Goal: Obtain resource: Obtain resource

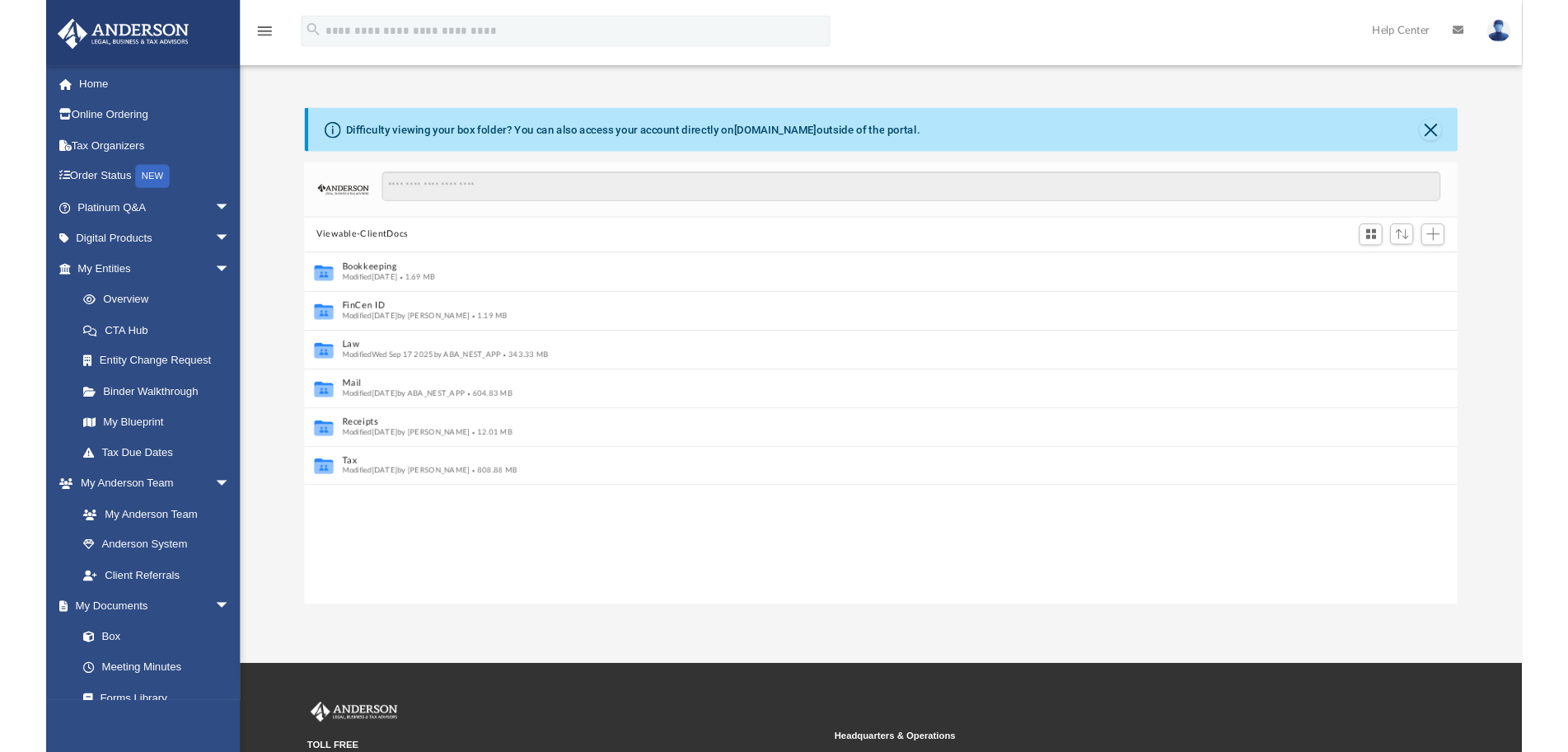
scroll to position [15, 15]
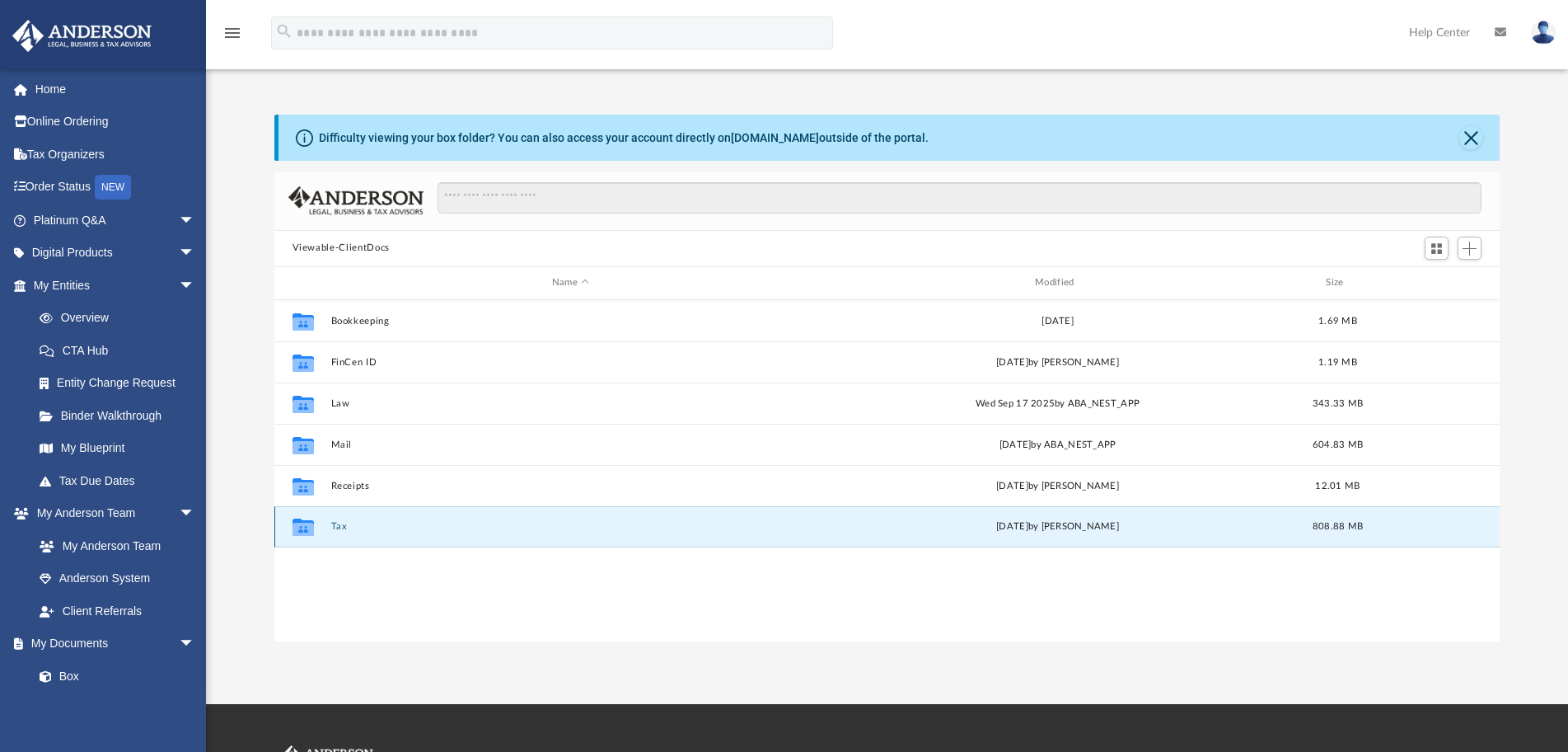
click at [332, 528] on button "Tax" at bounding box center [571, 526] width 480 height 10
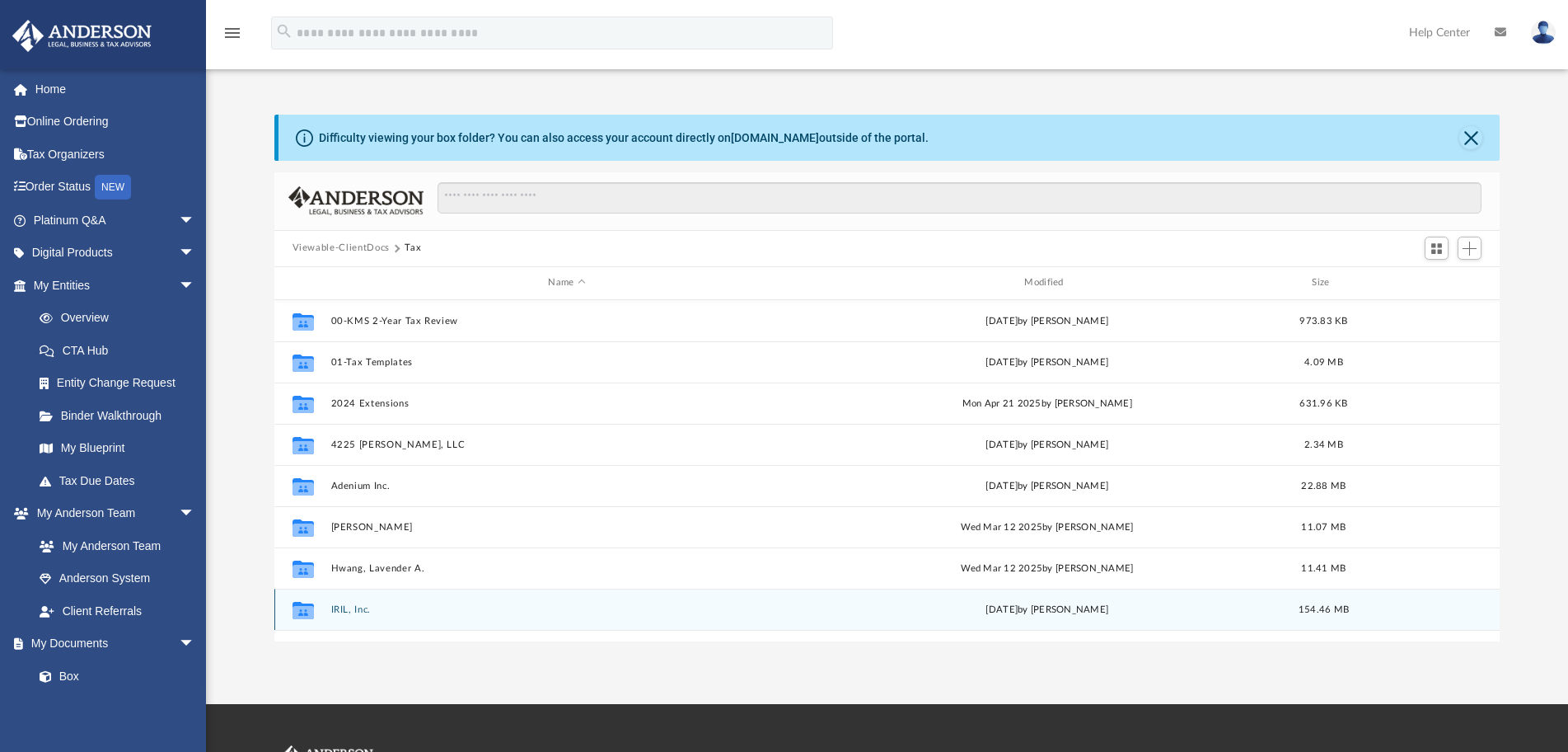
click at [363, 603] on div "Collaborated Folder IRIL, Inc. [DATE] by [PERSON_NAME] 154.46 MB" at bounding box center [888, 609] width 1227 height 41
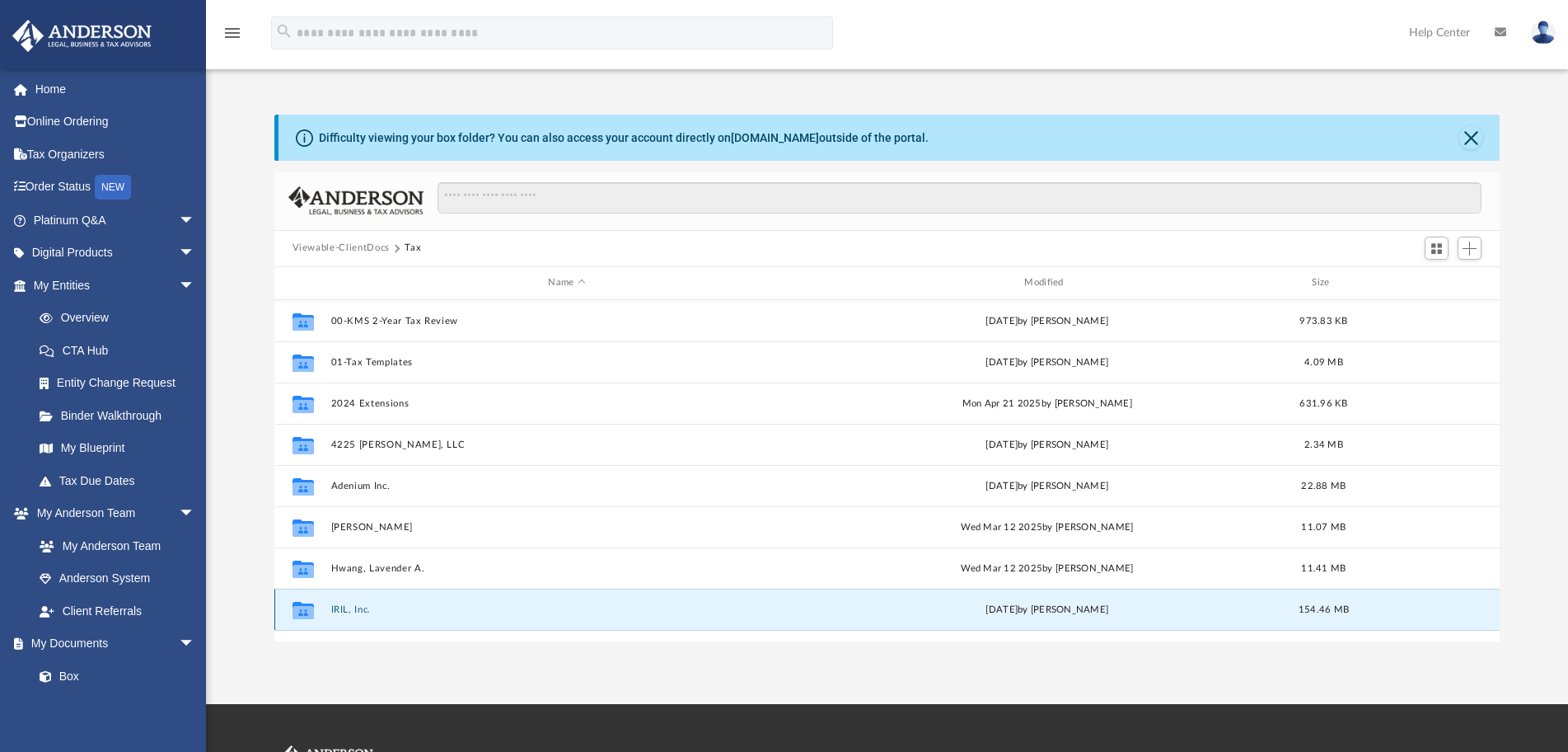
click at [359, 609] on button "IRIL, Inc." at bounding box center [567, 609] width 473 height 10
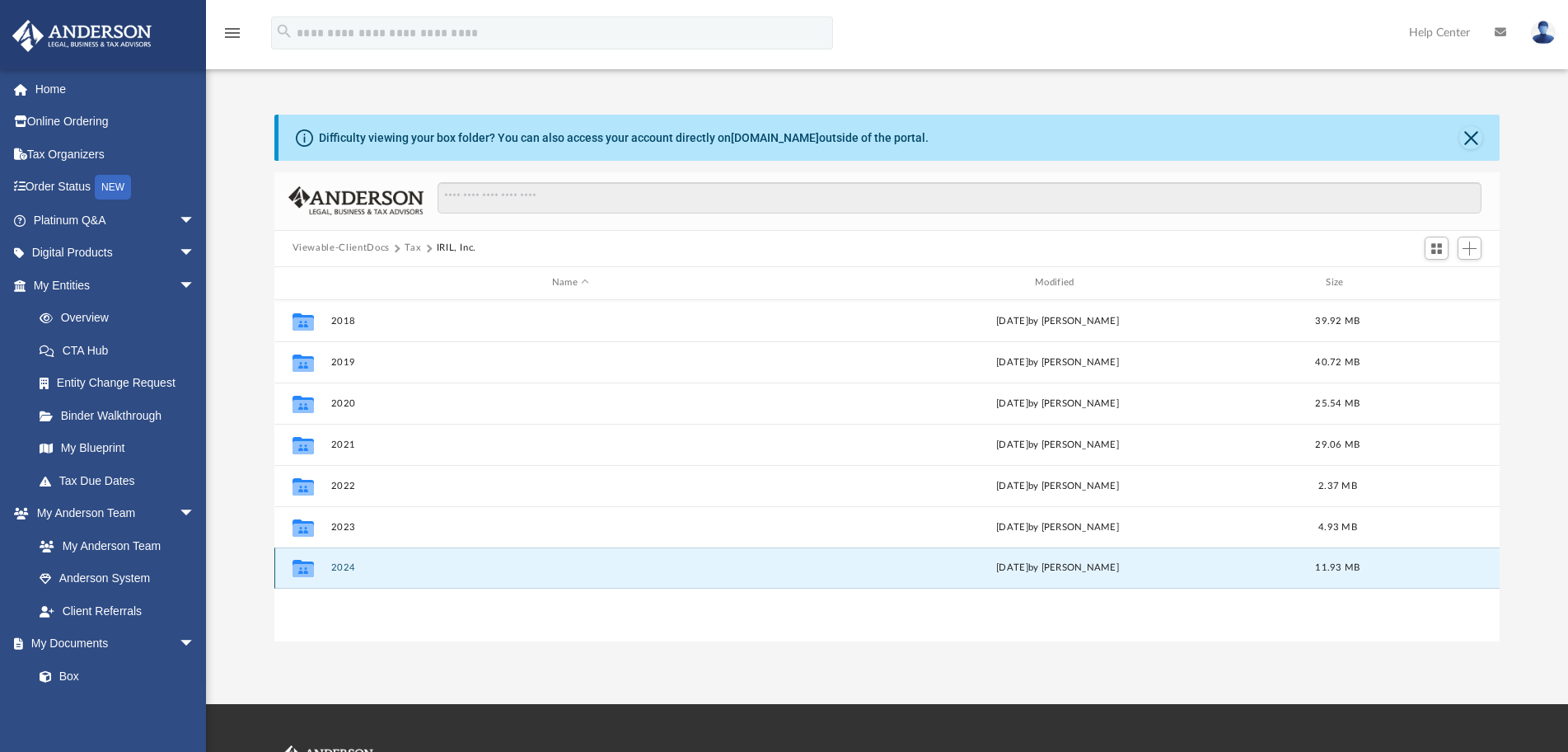
click at [345, 568] on button "2024" at bounding box center [571, 567] width 480 height 10
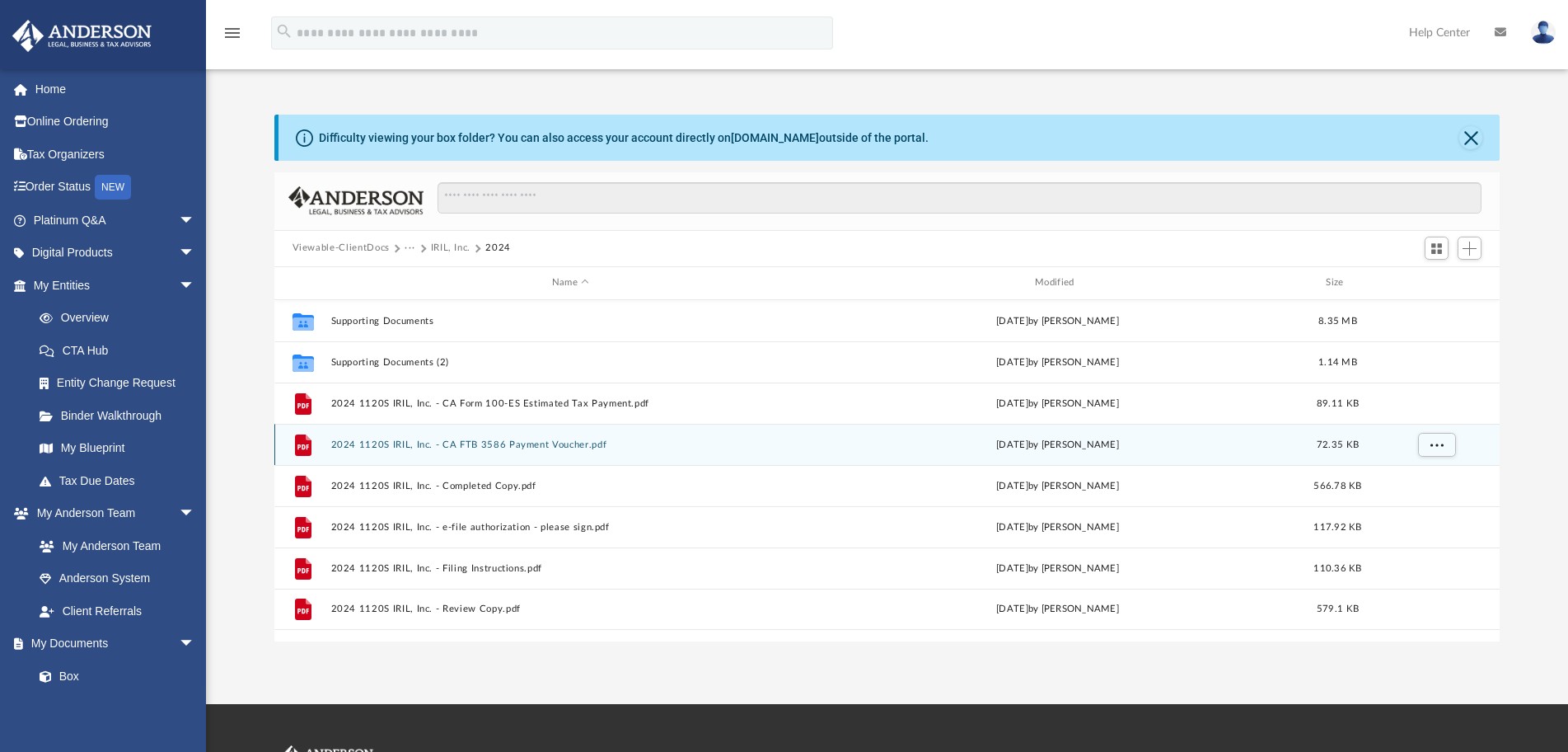
click at [357, 445] on button "2024 1120S IRIL, Inc. - CA FTB 3586 Payment Voucher.pdf" at bounding box center [571, 444] width 480 height 10
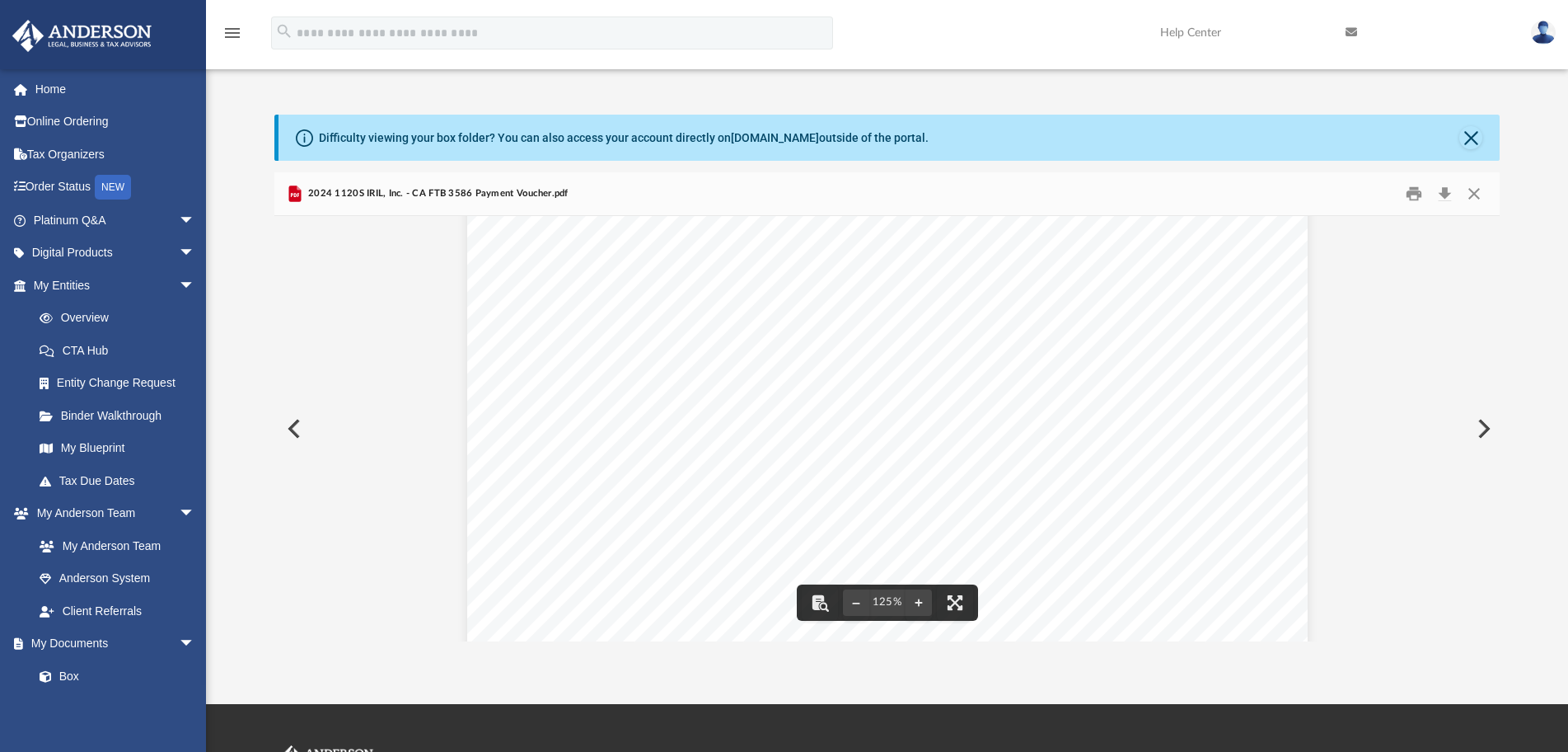
scroll to position [0, 0]
drag, startPoint x: 1444, startPoint y: 190, endPoint x: 1086, endPoint y: 304, distance: 375.7
click at [1443, 191] on button "Download" at bounding box center [1445, 193] width 30 height 25
click at [1471, 192] on button "Close" at bounding box center [1474, 193] width 30 height 25
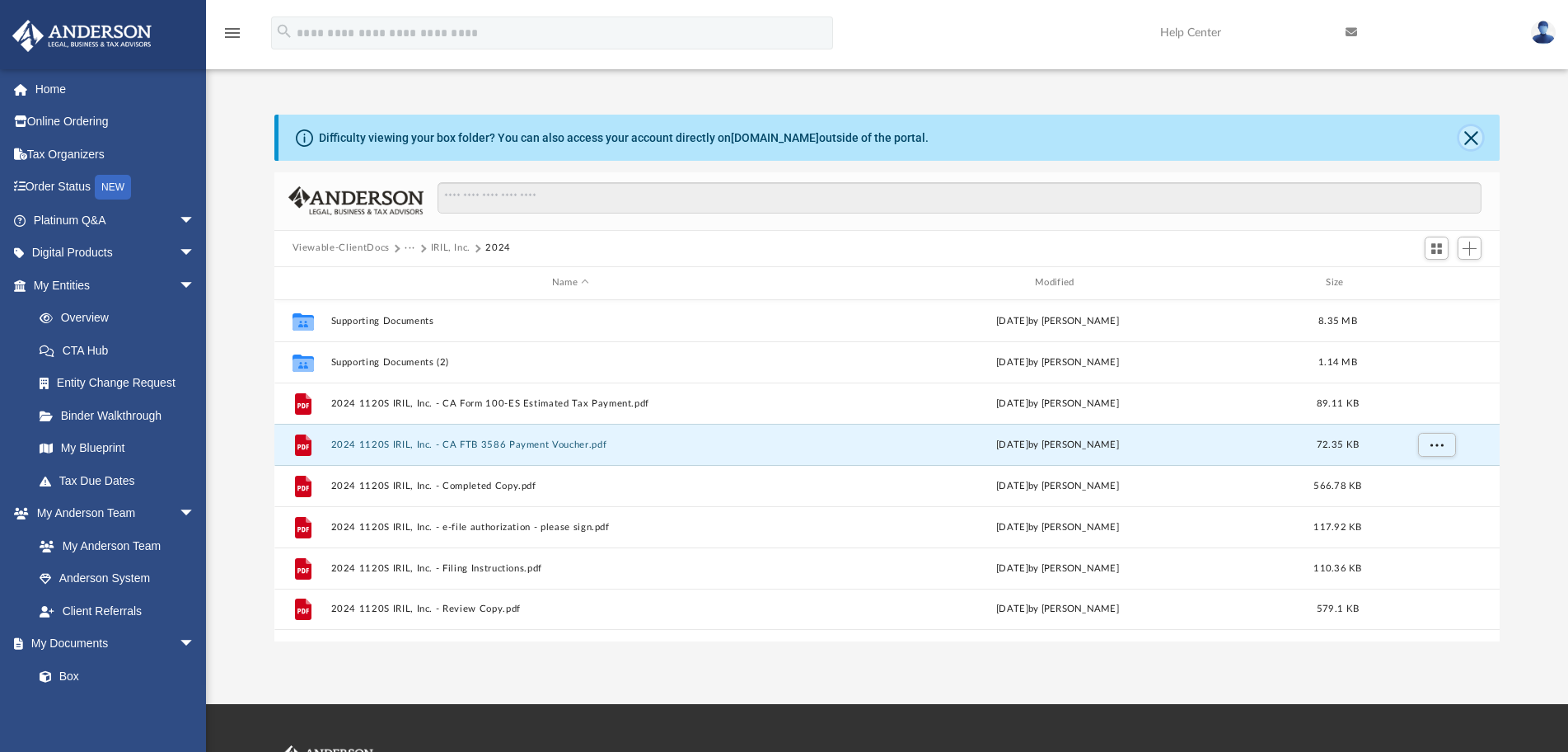
click at [1469, 142] on button "Close" at bounding box center [1471, 138] width 23 height 23
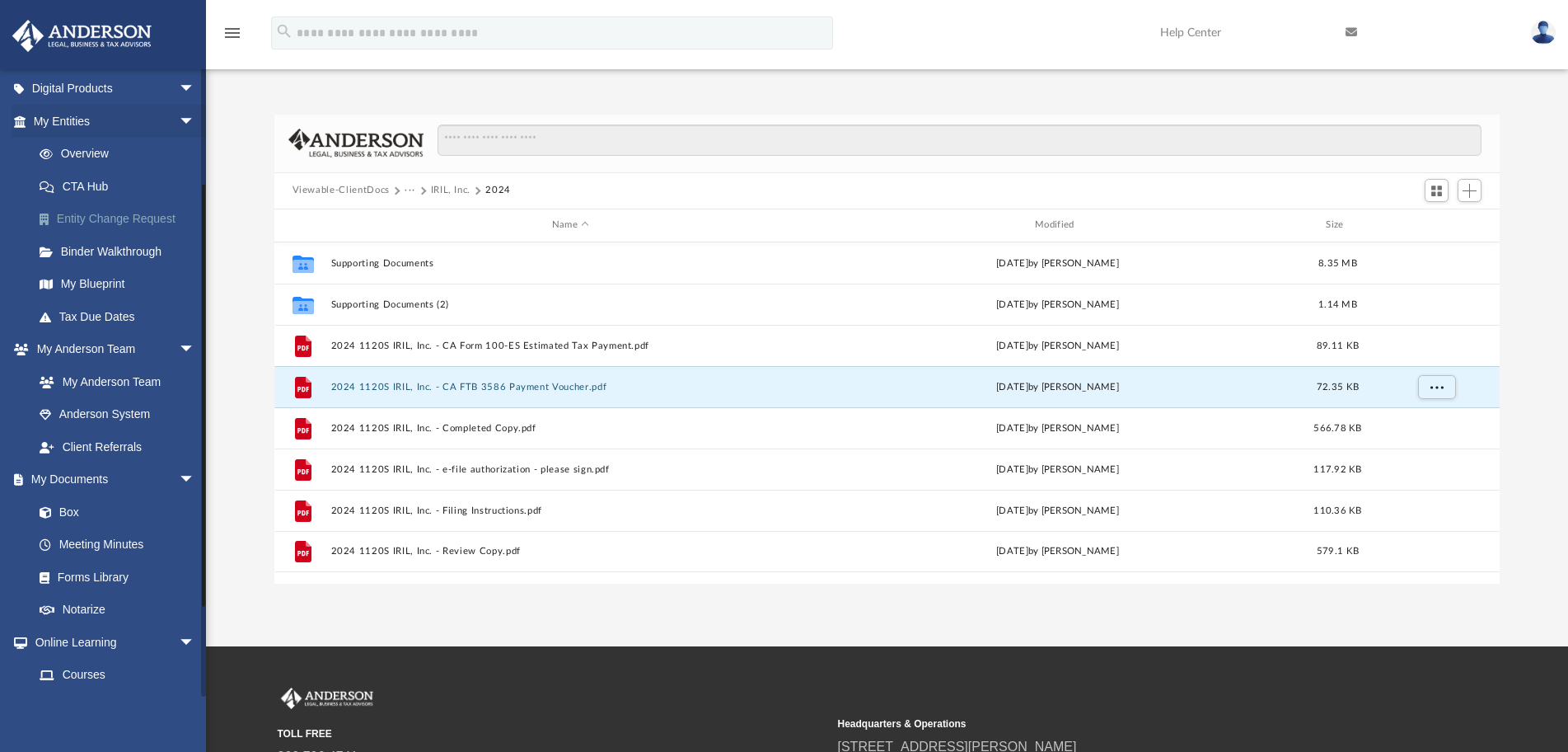
scroll to position [165, 0]
click at [79, 514] on link "Box" at bounding box center [122, 511] width 197 height 33
click at [361, 188] on button "Viewable-ClientDocs" at bounding box center [341, 190] width 97 height 15
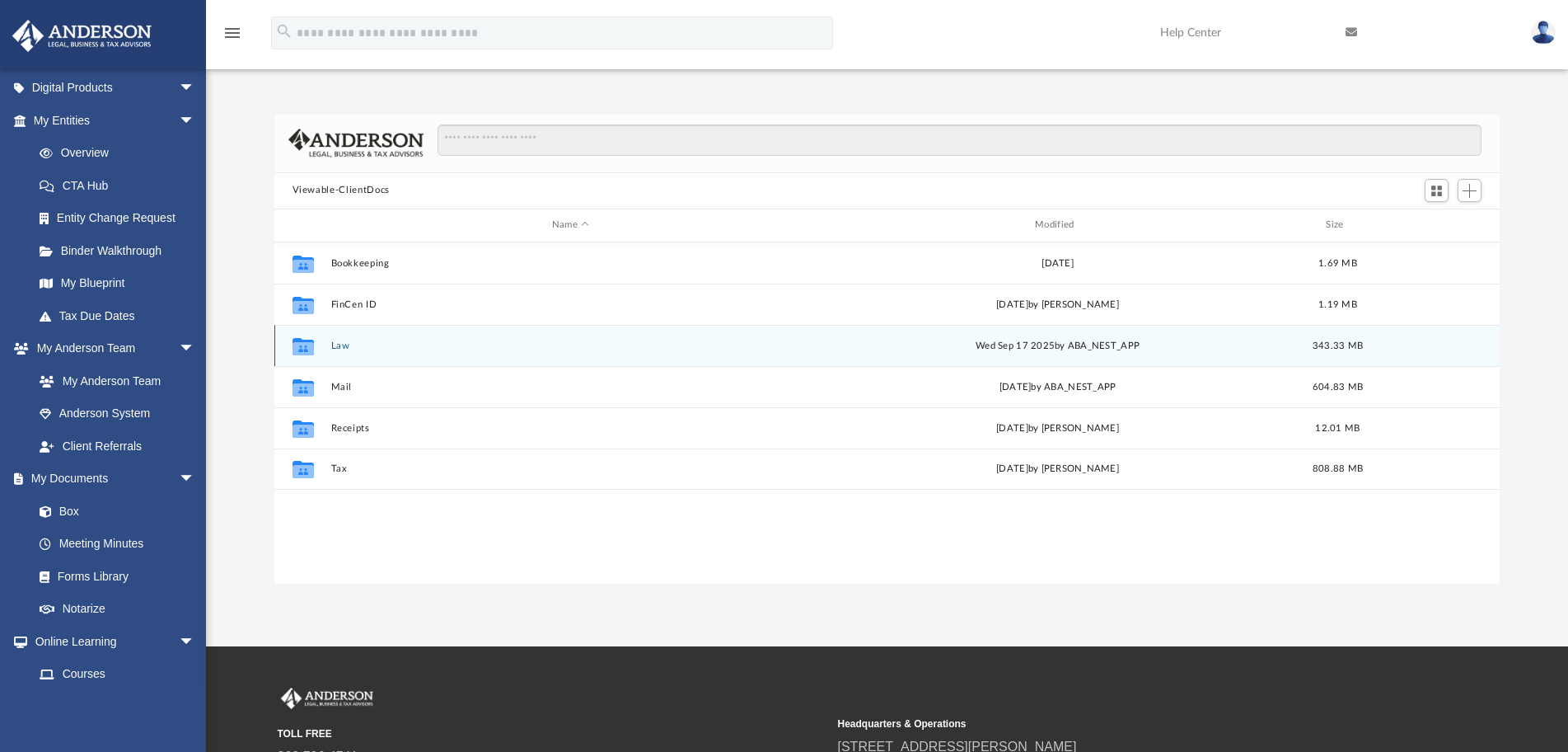
click at [335, 347] on button "Law" at bounding box center [571, 345] width 480 height 10
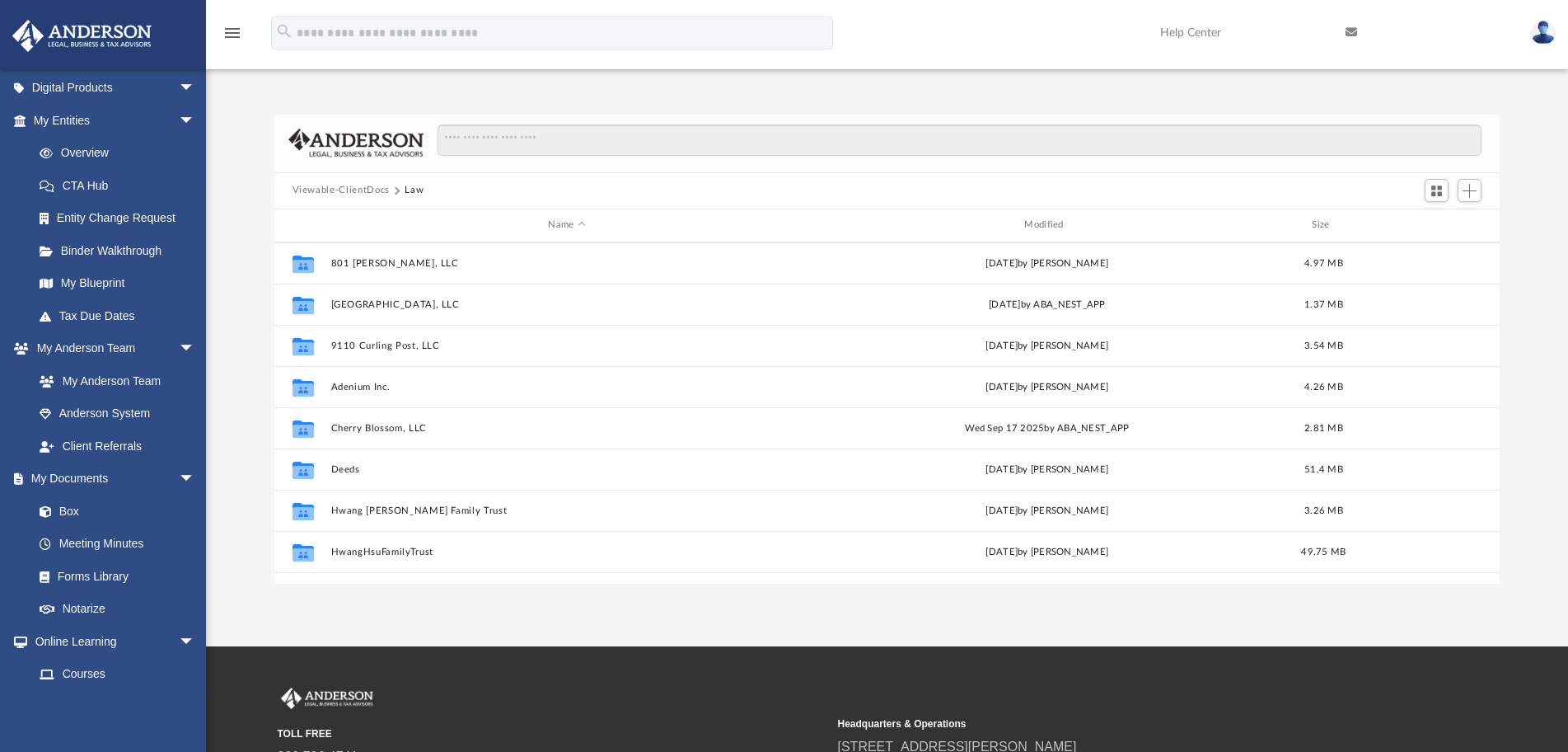
scroll to position [1391, 0]
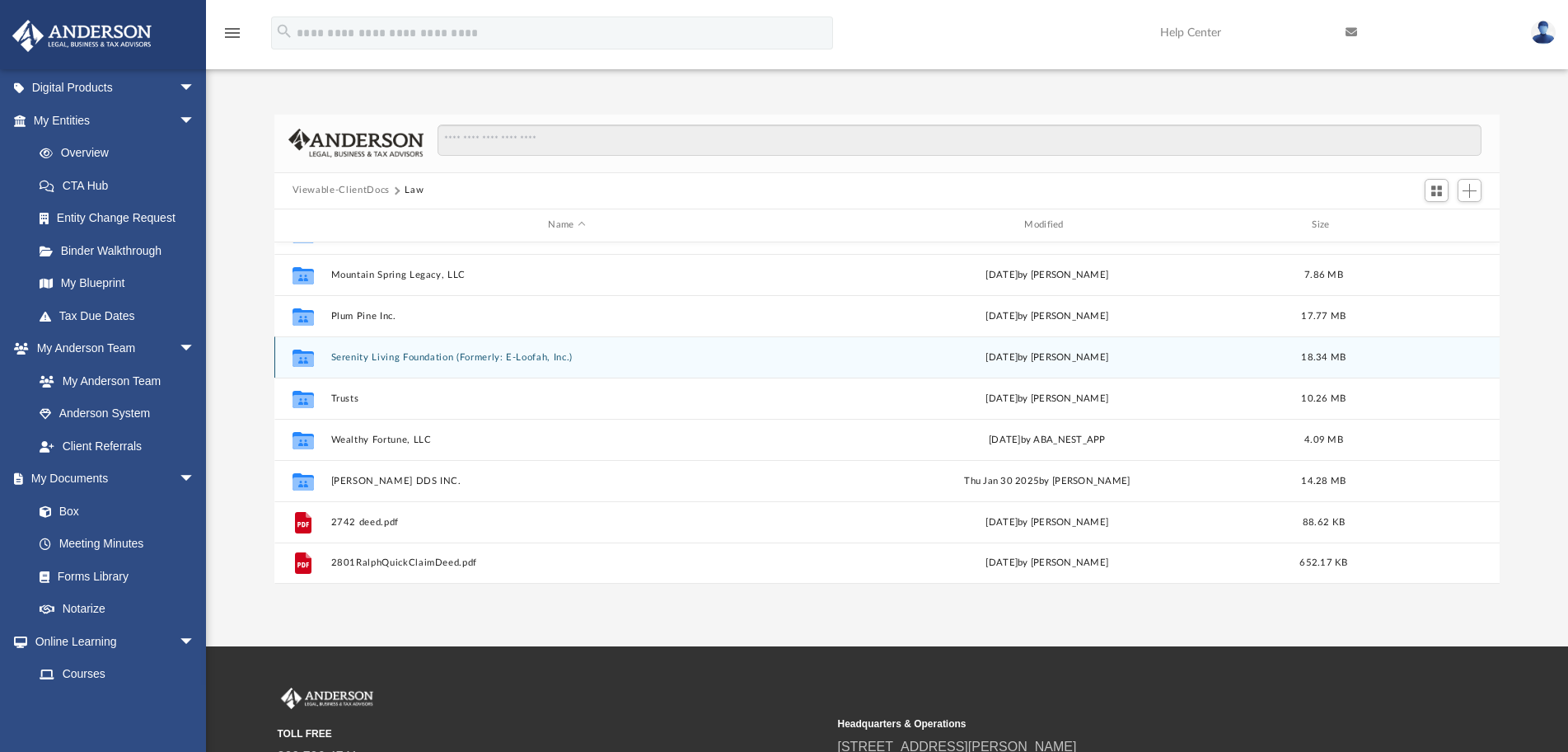
click at [468, 354] on button "Serenity Living Foundation (Formerly: E-Loofah, Inc.)" at bounding box center [567, 357] width 473 height 10
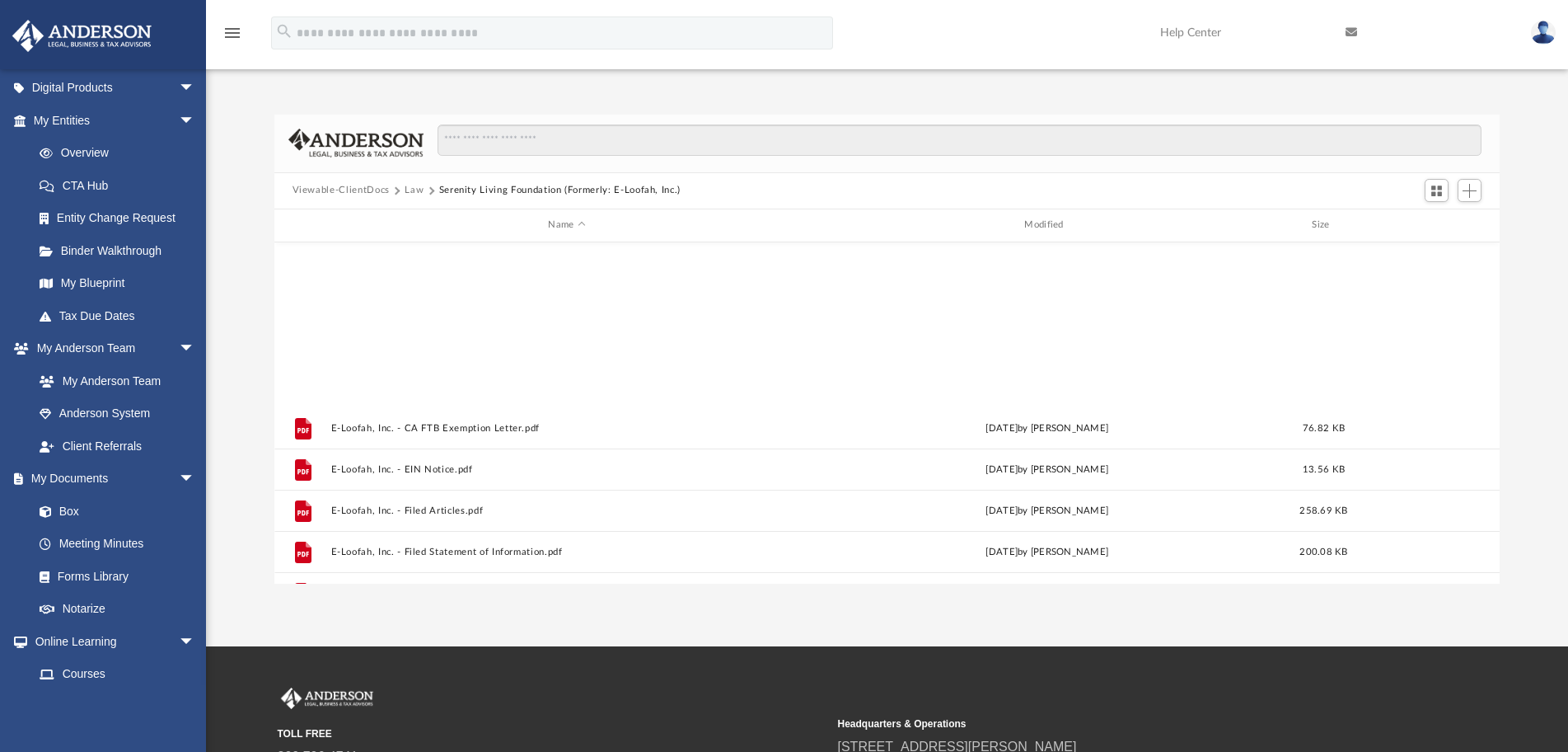
scroll to position [236, 0]
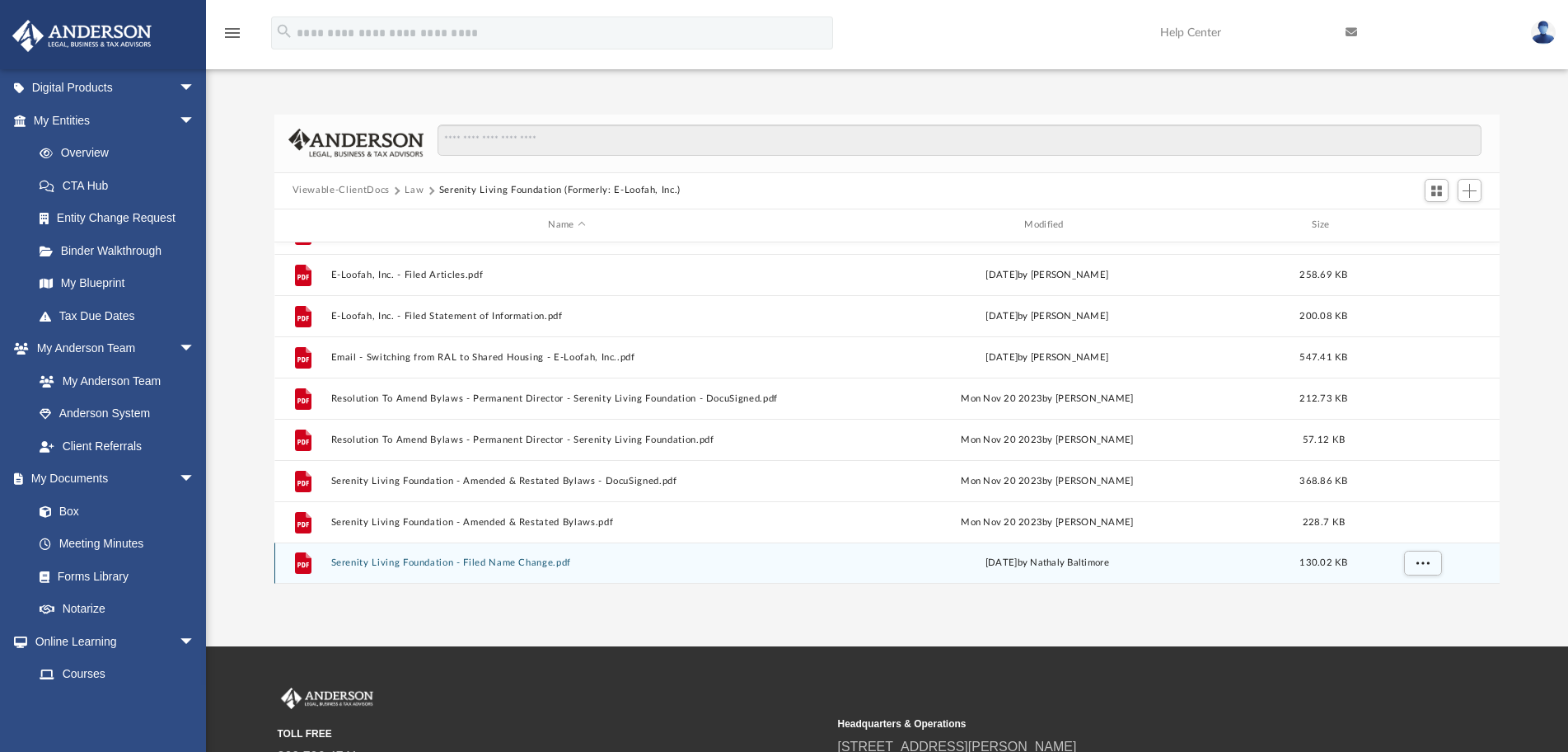
click at [490, 559] on button "Serenity Living Foundation - Filed Name Change.pdf" at bounding box center [567, 562] width 473 height 10
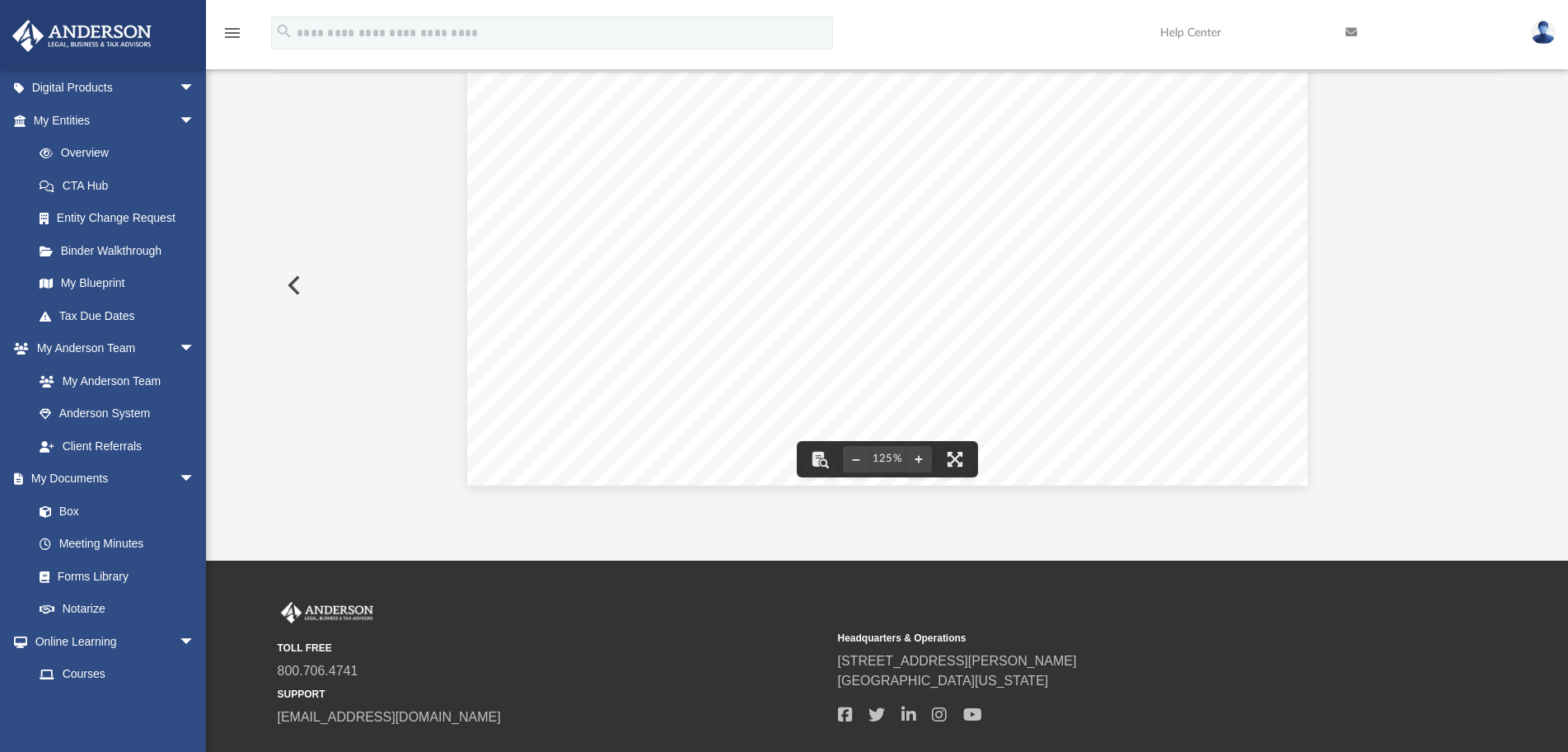
scroll to position [0, 0]
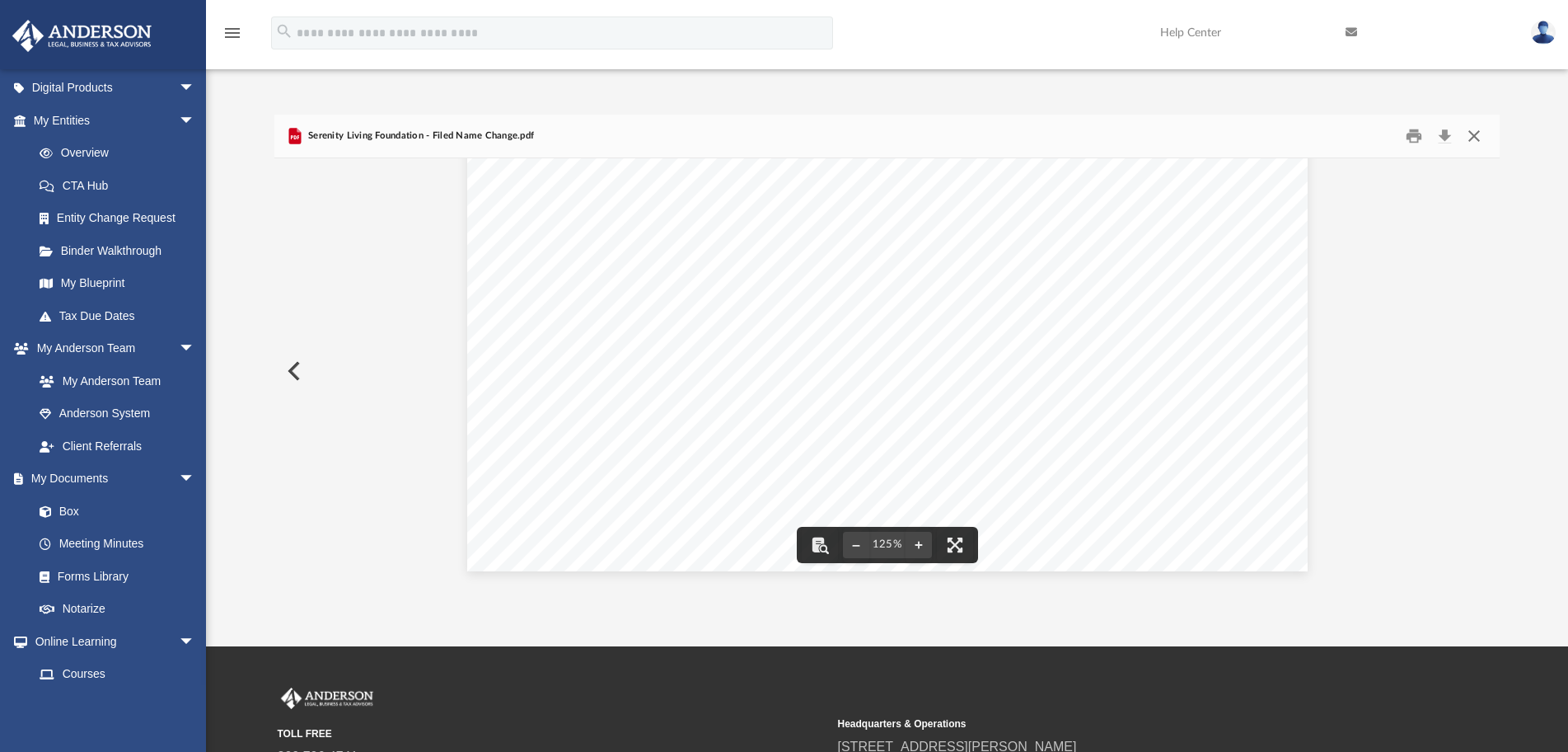
click at [1471, 134] on button "Close" at bounding box center [1474, 135] width 30 height 25
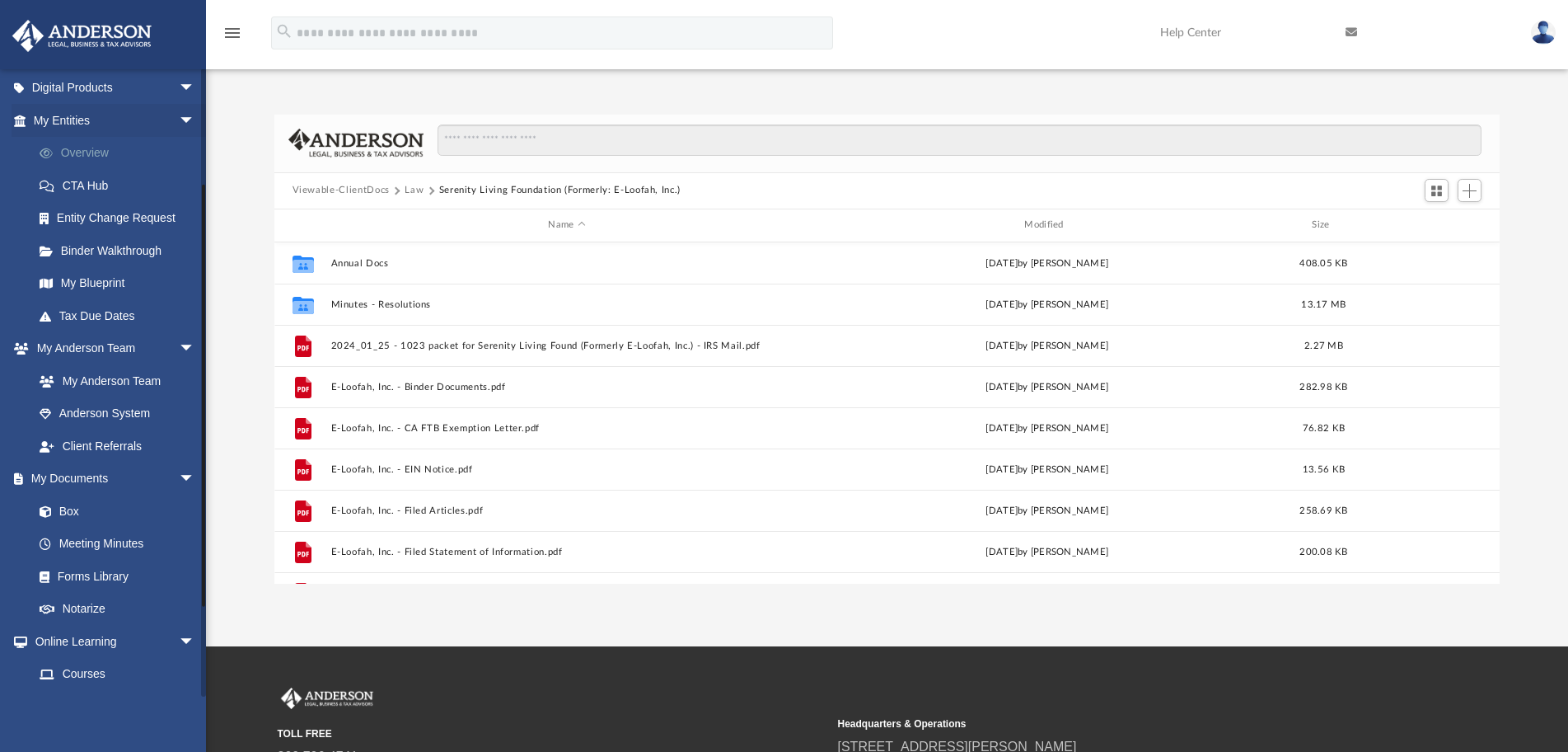
click at [101, 148] on link "Overview" at bounding box center [122, 153] width 197 height 33
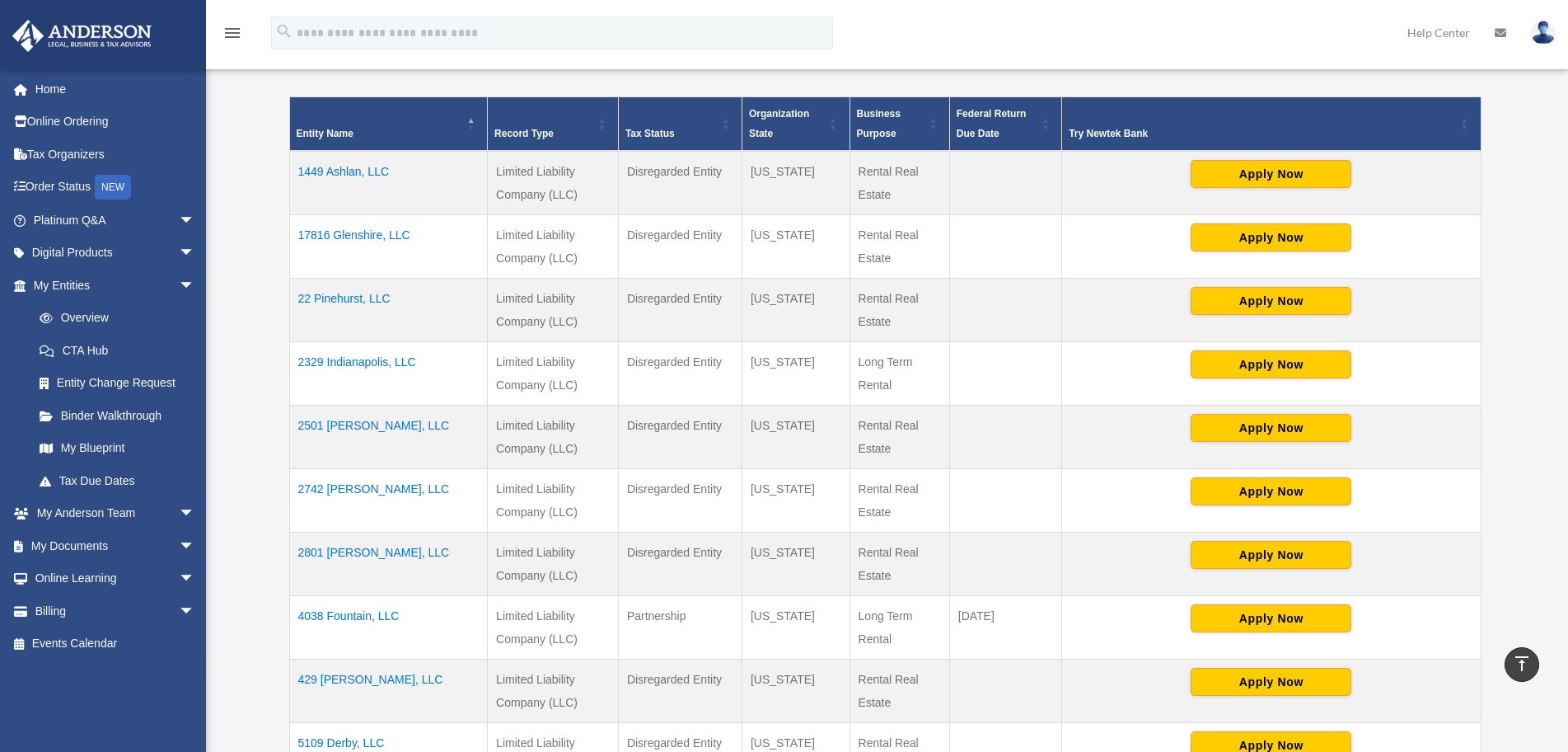
scroll to position [660, 0]
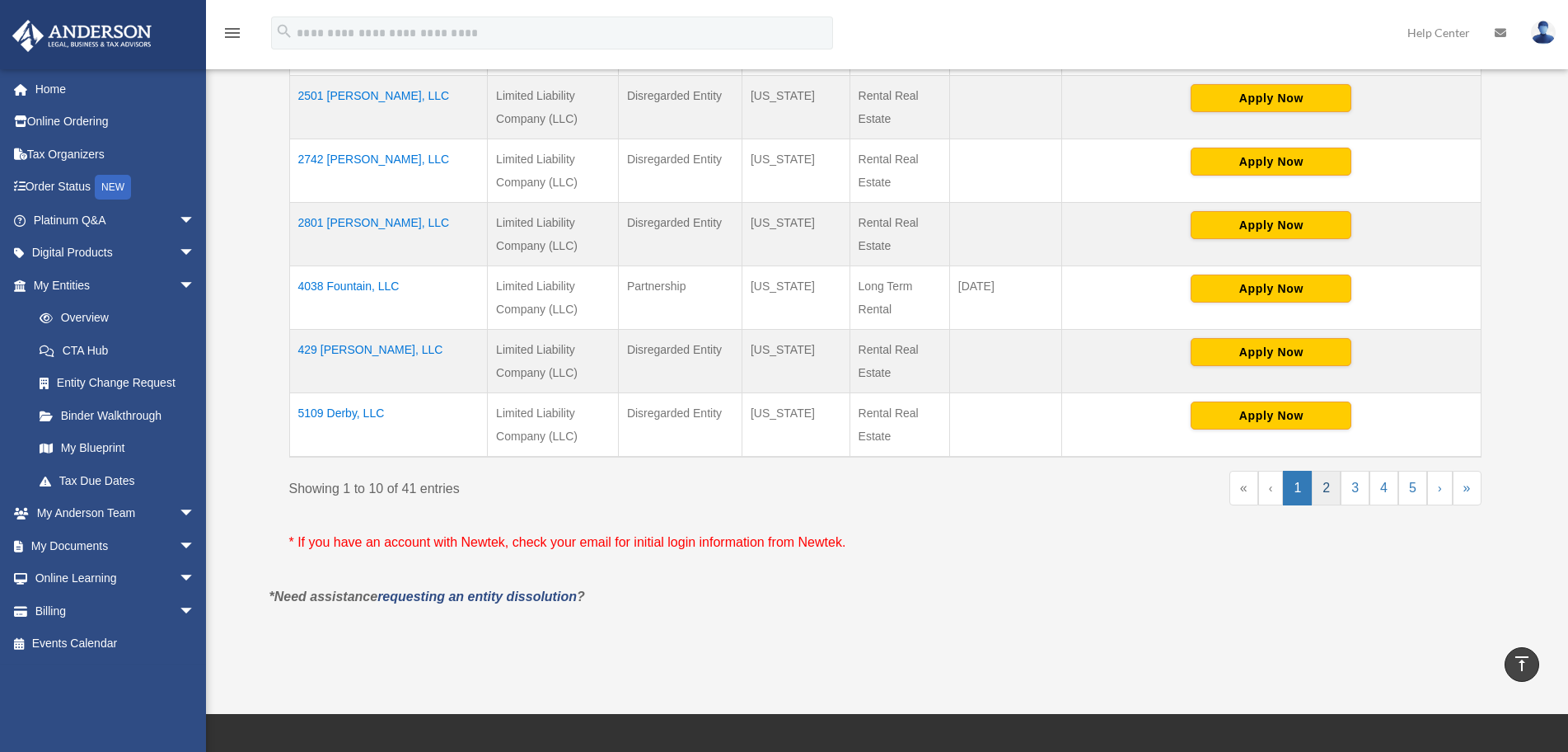
click at [1321, 487] on link "2" at bounding box center [1326, 488] width 29 height 35
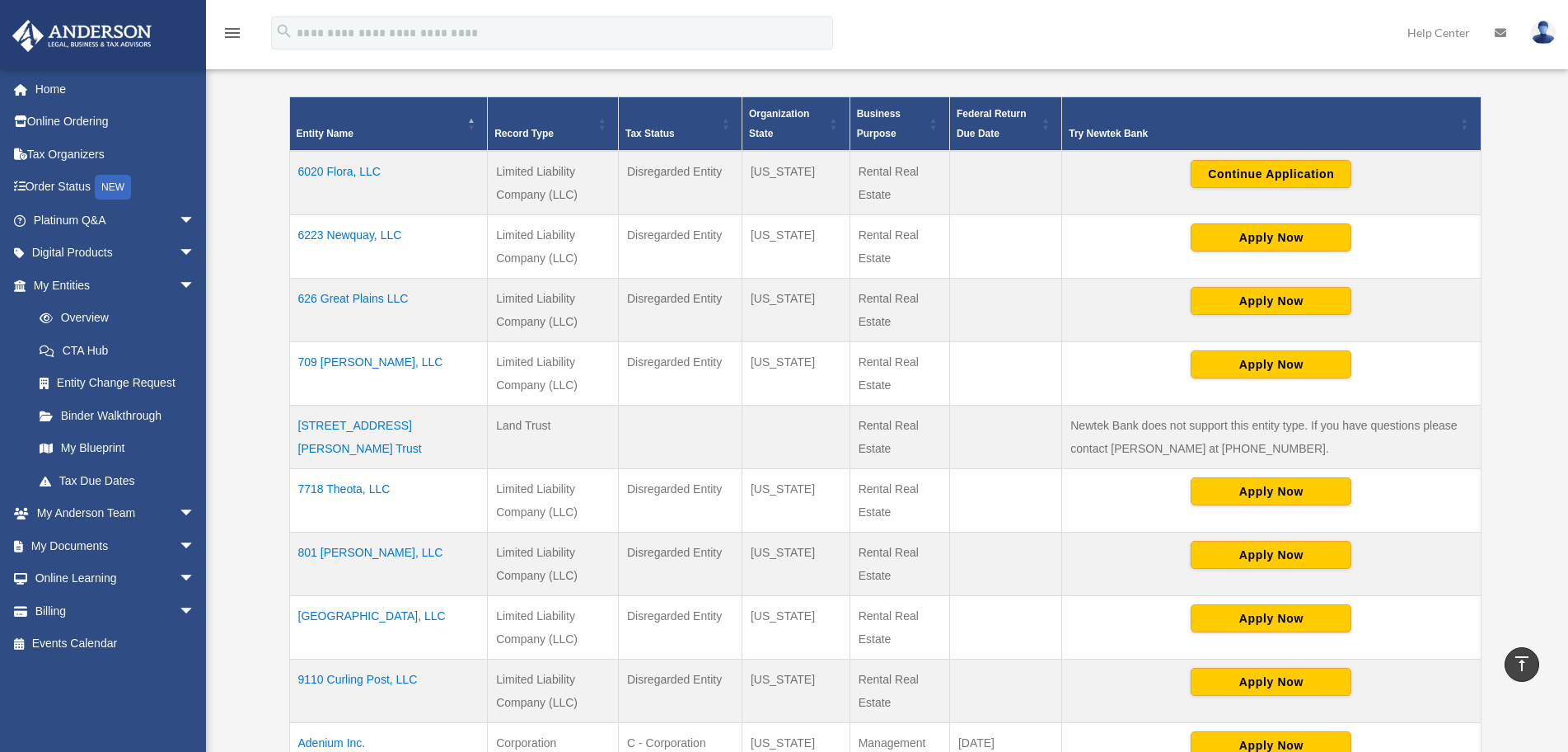
scroll to position [742, 0]
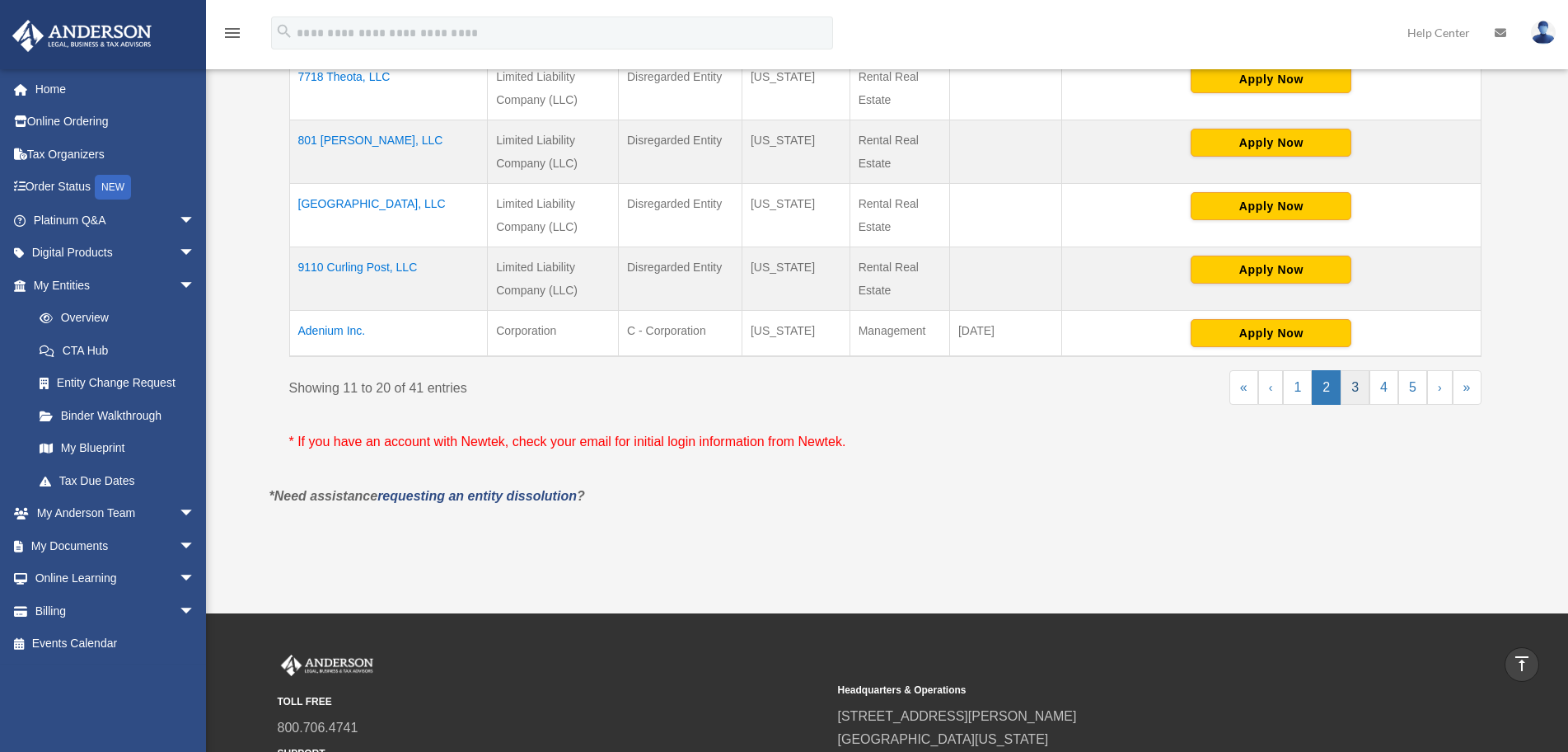
click at [1355, 393] on link "3" at bounding box center [1355, 387] width 29 height 35
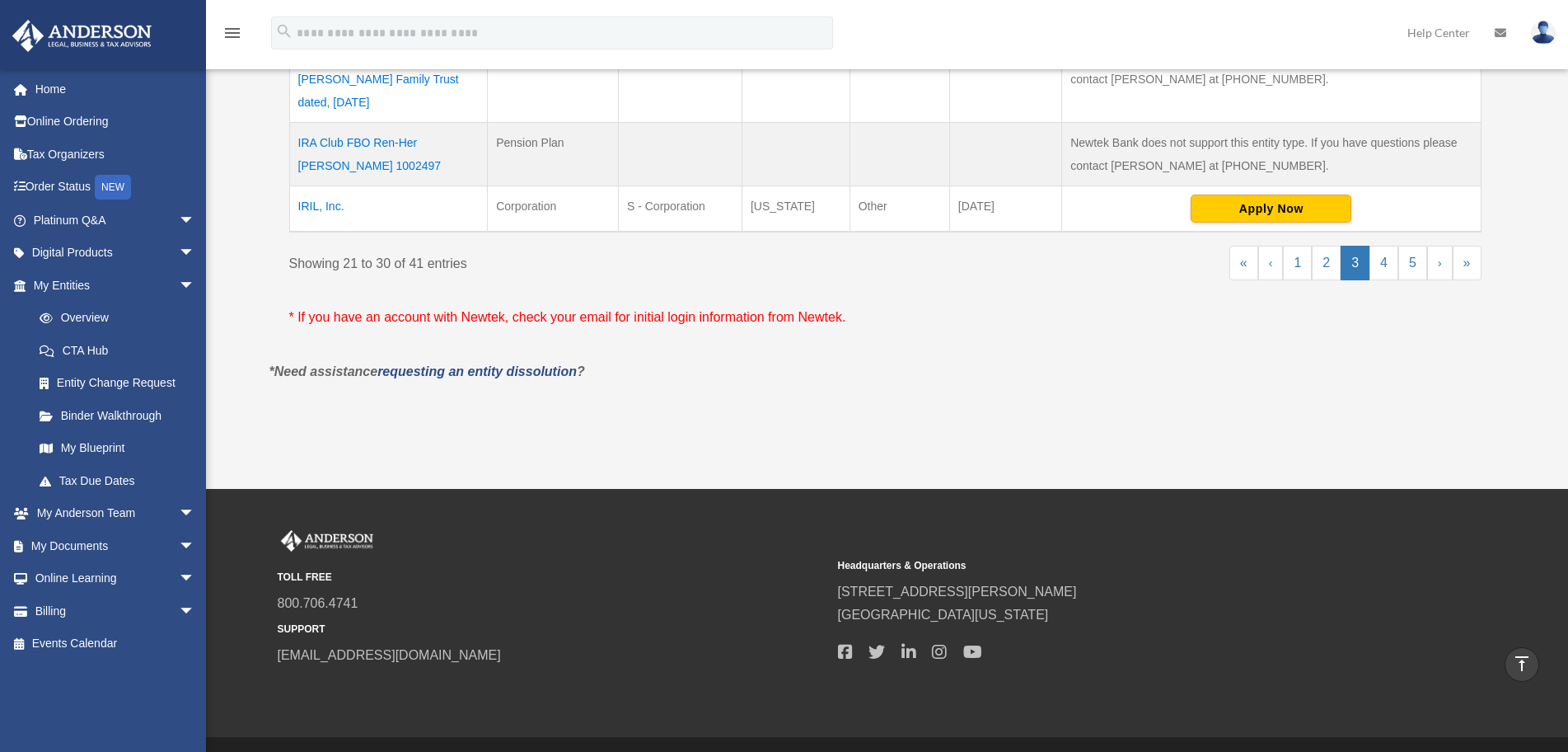
scroll to position [738, 0]
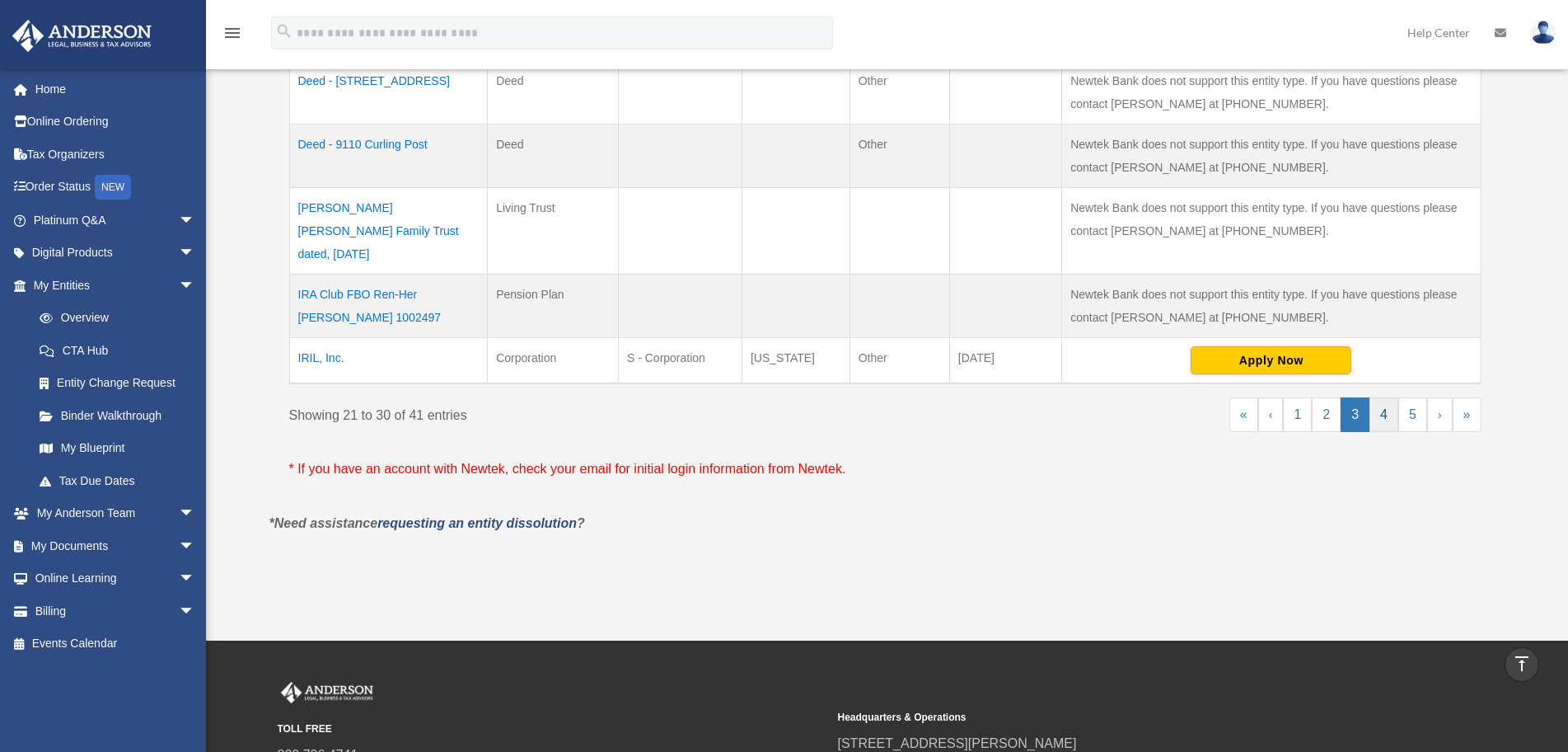
click at [1378, 398] on link "4" at bounding box center [1384, 414] width 29 height 35
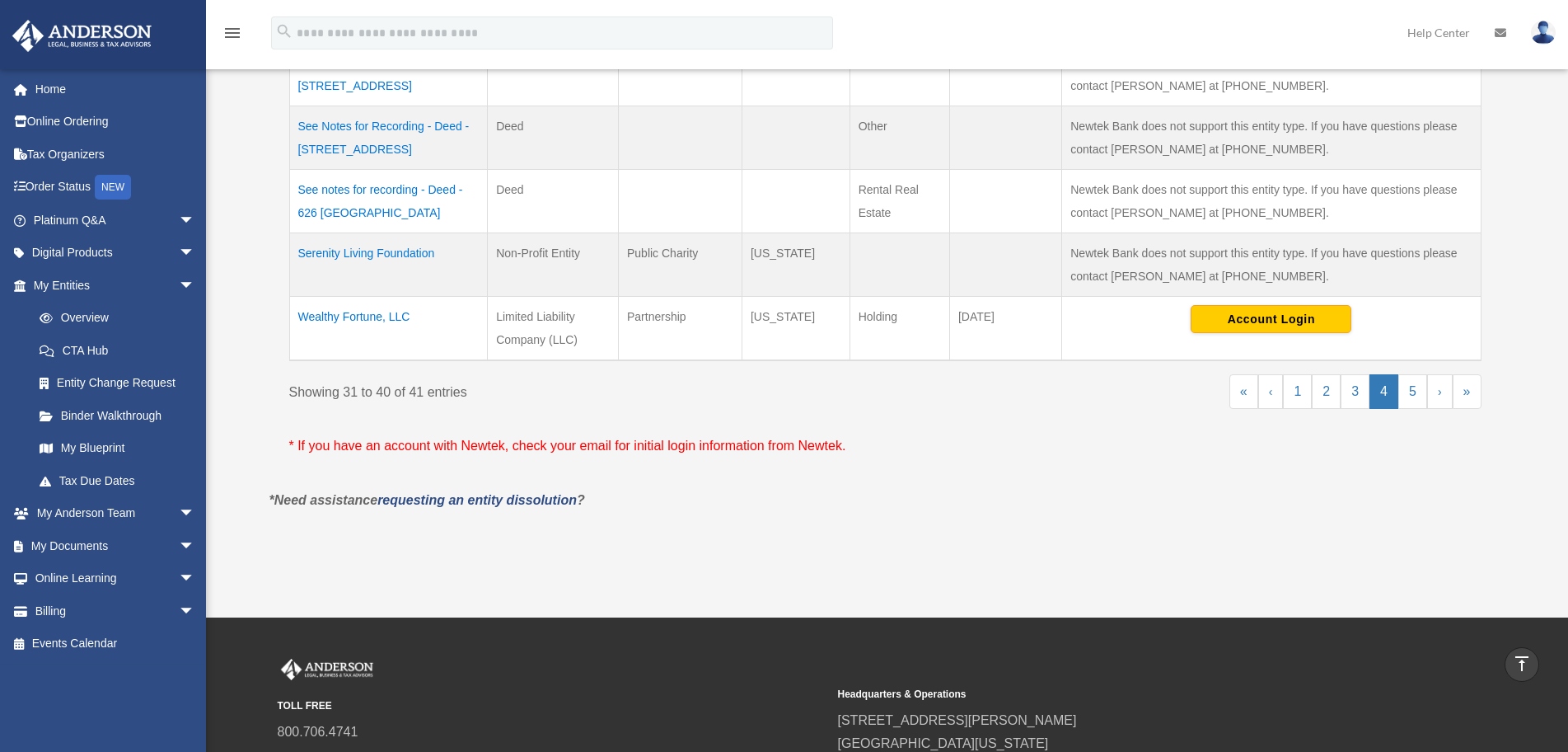
click at [420, 256] on td "Serenity Living Foundation" at bounding box center [389, 265] width 199 height 64
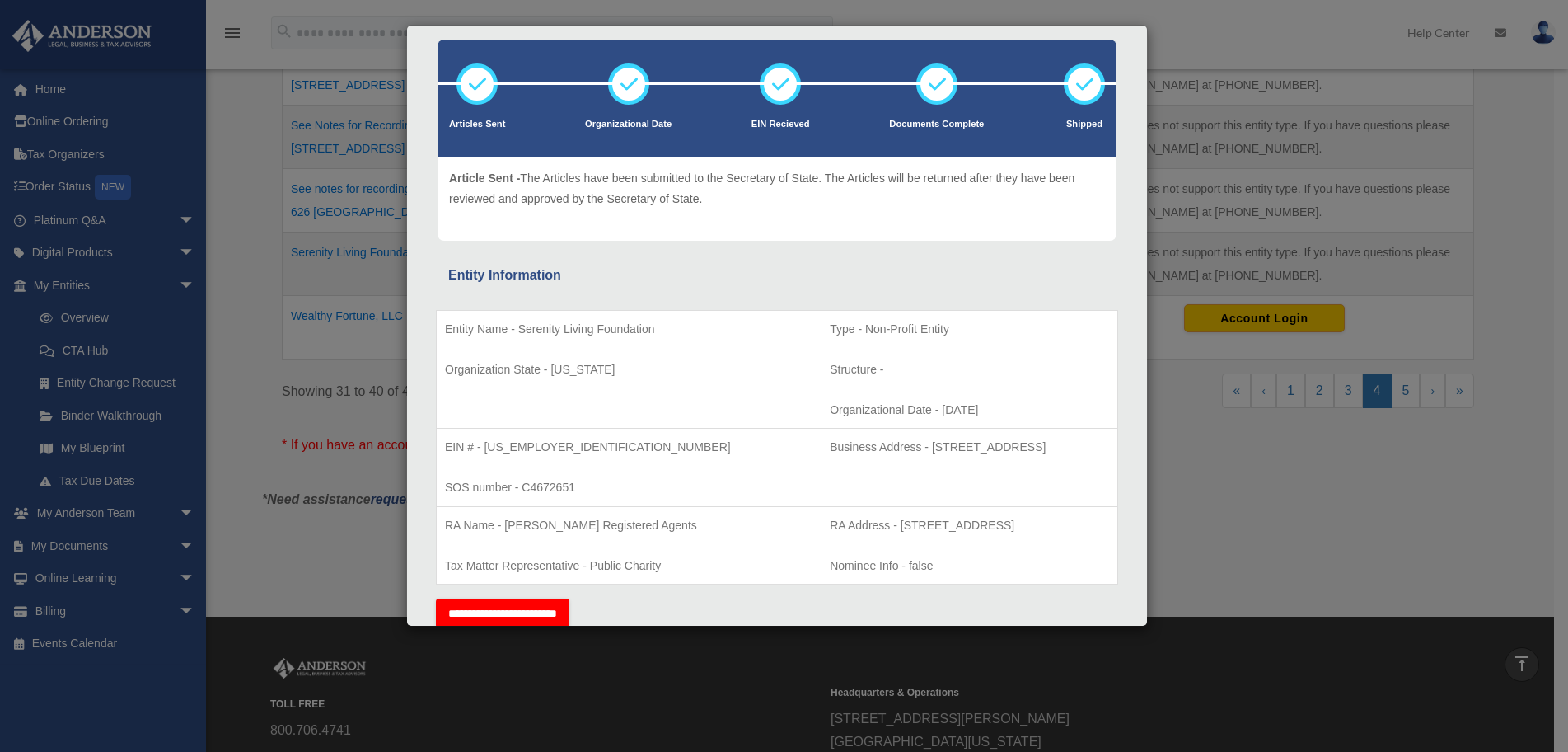
scroll to position [165, 0]
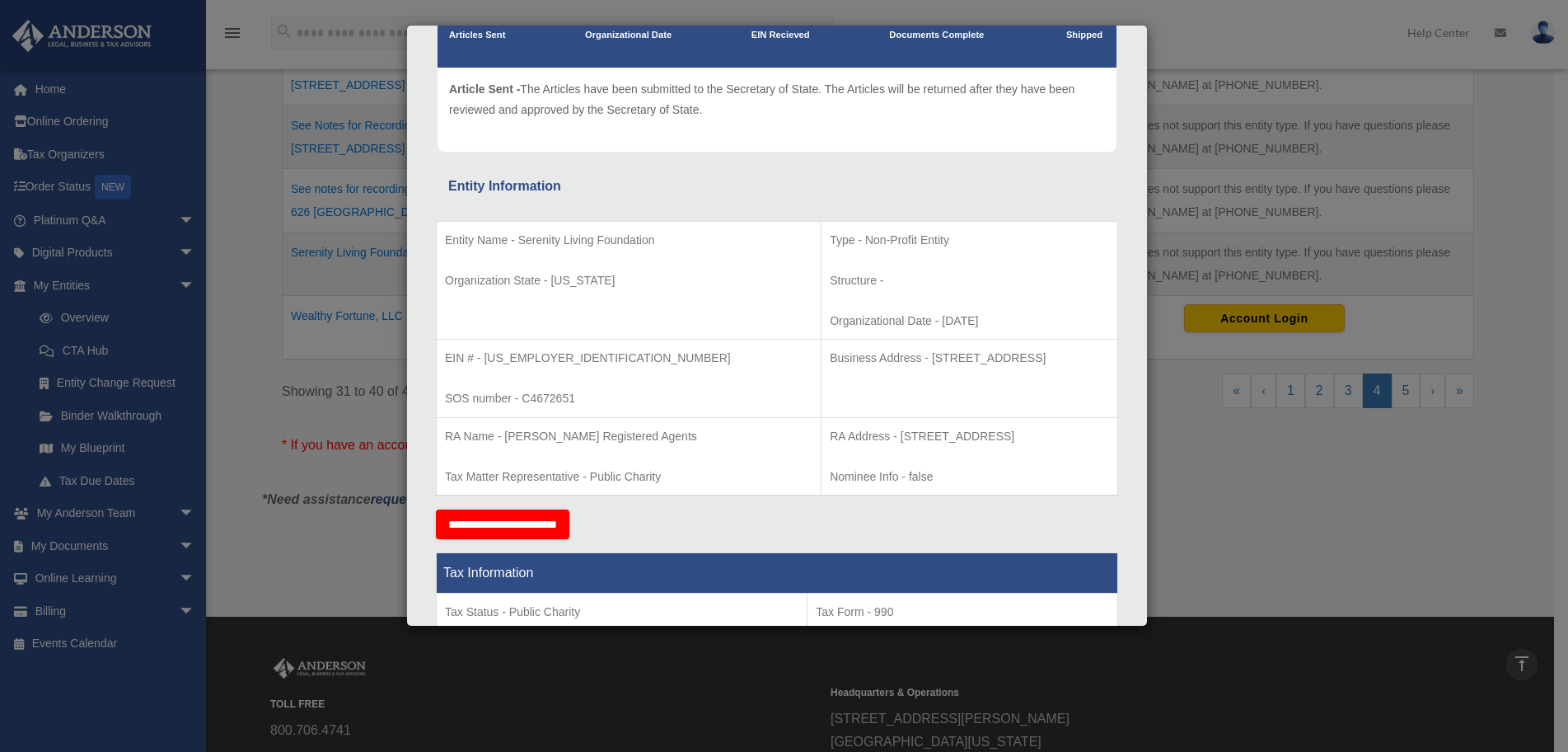
drag, startPoint x: 774, startPoint y: 354, endPoint x: 773, endPoint y: 380, distance: 26.0
click at [830, 368] on p "Business Address - 23 Corporate Plaza Drive, Suite 150-88, Newport Beach, CA 92…" at bounding box center [970, 358] width 279 height 21
copy p "23 Corporate Plaza Drive, Suite 150-88, Newport Beach, CA 92660"
click at [825, 404] on td "Business Address - 23 Corporate Plaza Drive, Suite 150-88, Newport Beach, CA 92…" at bounding box center [970, 379] width 297 height 79
